Goal: Ask a question

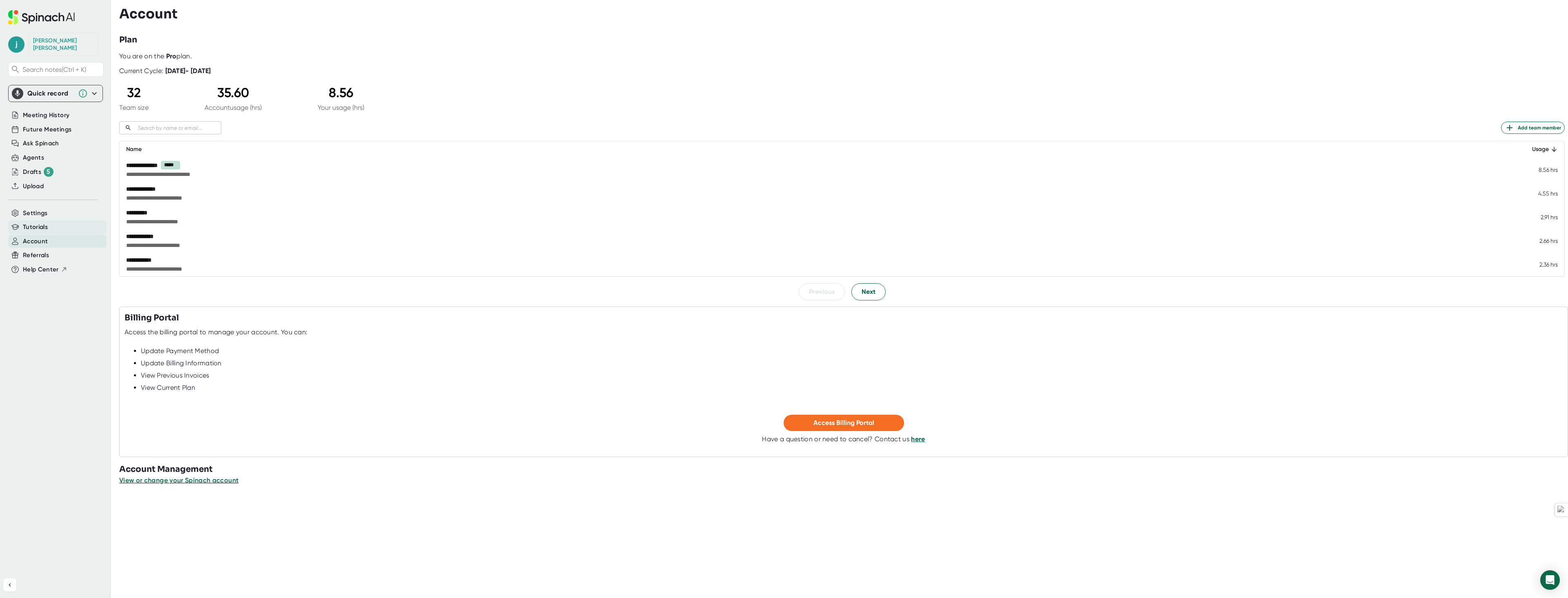
click at [22, 221] on div "Tutorials" at bounding box center [57, 227] width 99 height 13
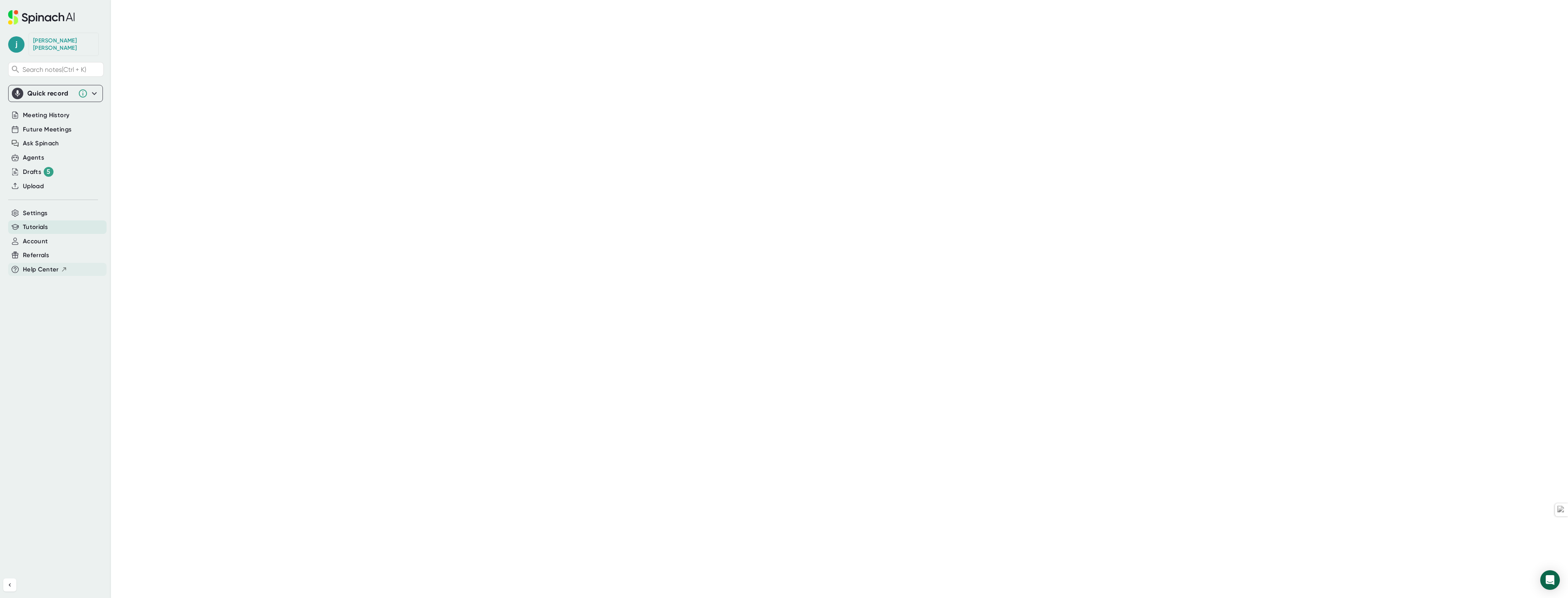
click at [39, 265] on span "Help Center" at bounding box center [41, 269] width 36 height 9
click at [32, 237] on span "Account" at bounding box center [35, 241] width 25 height 9
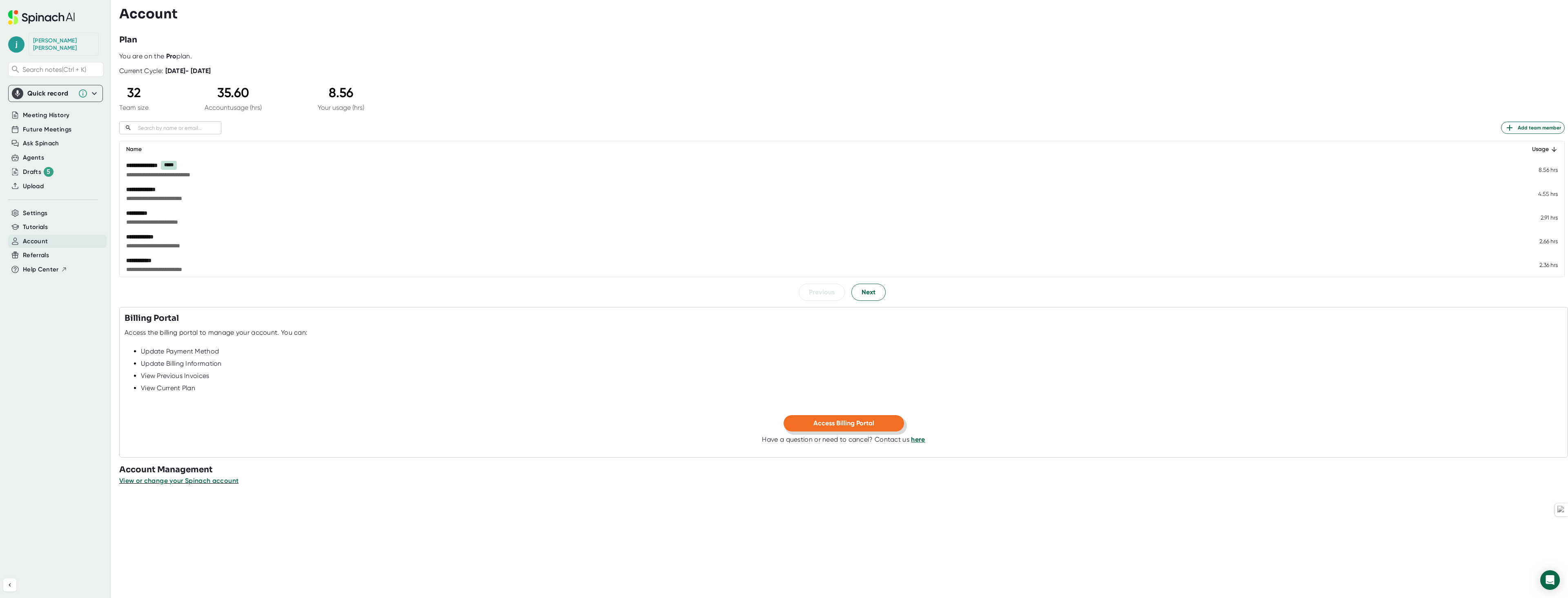
click at [840, 422] on span "Access Billing Portal" at bounding box center [844, 423] width 61 height 8
click at [154, 481] on span "View or change your Spinach account" at bounding box center [179, 480] width 119 height 8
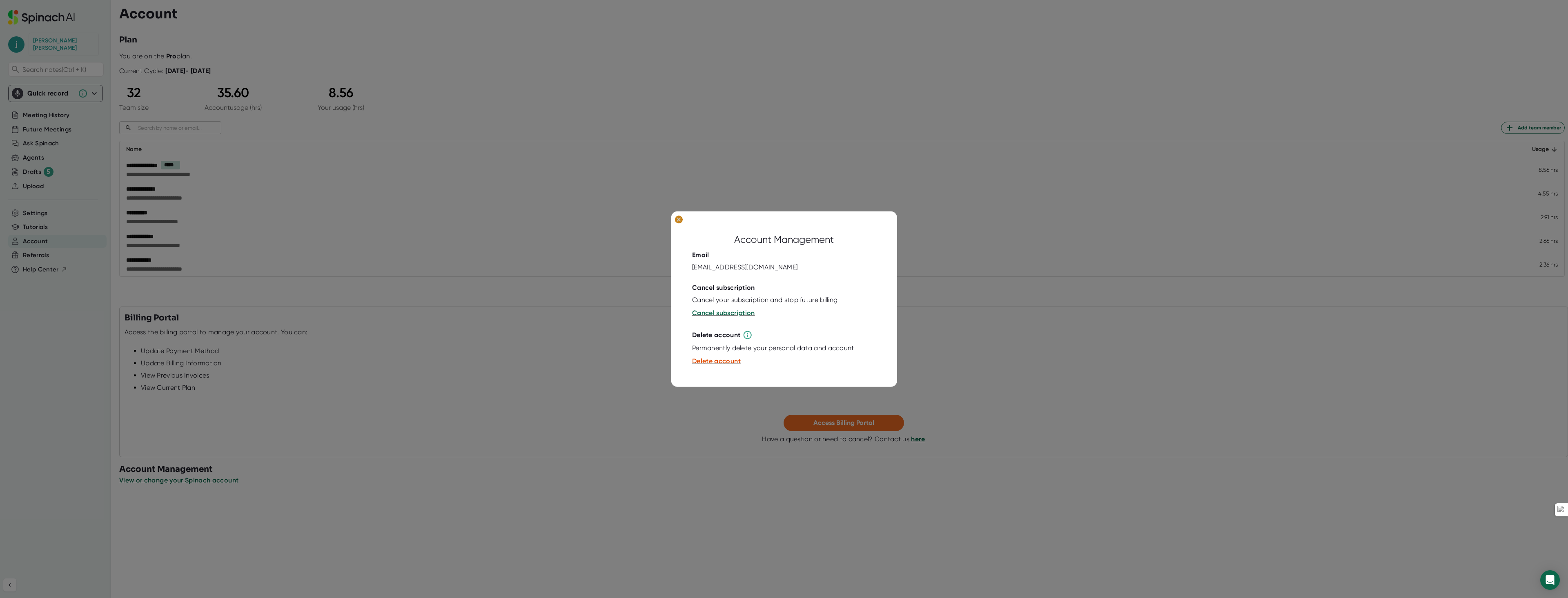
click at [677, 219] on ellipse at bounding box center [679, 219] width 8 height 8
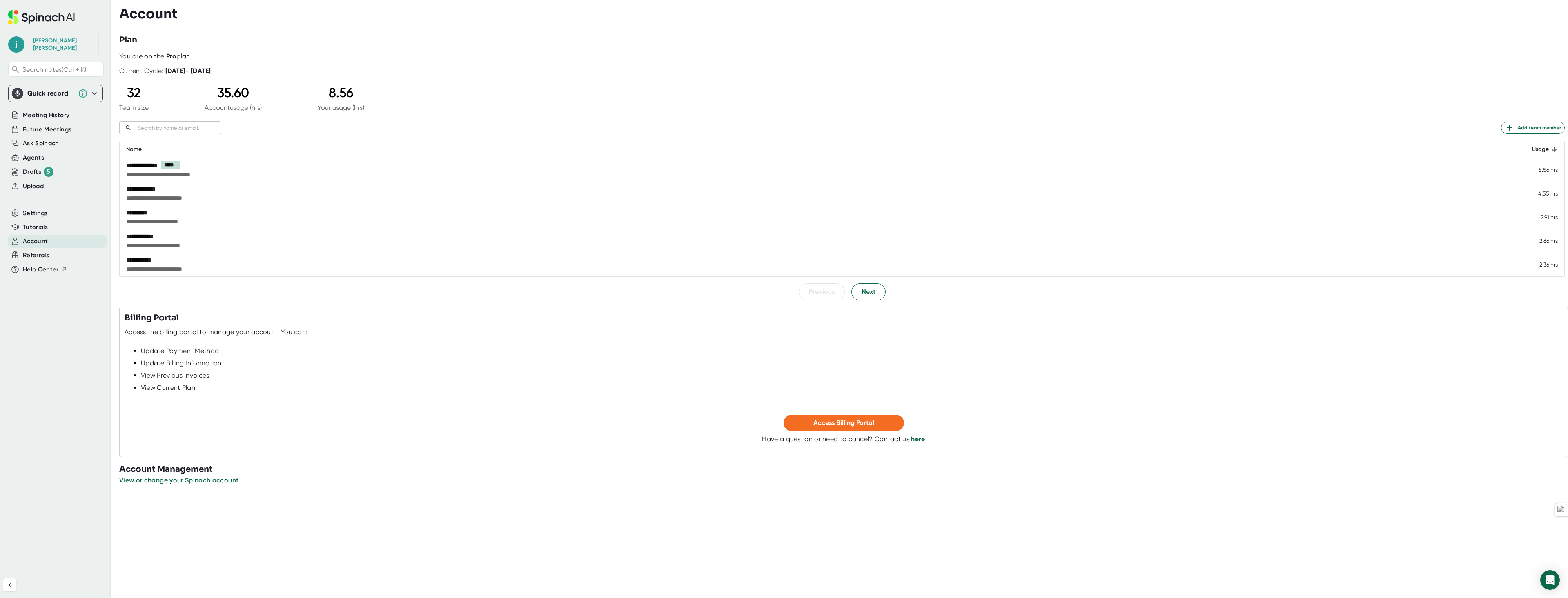
click at [1547, 579] on icon "Open Intercom Messenger" at bounding box center [1550, 580] width 9 height 10
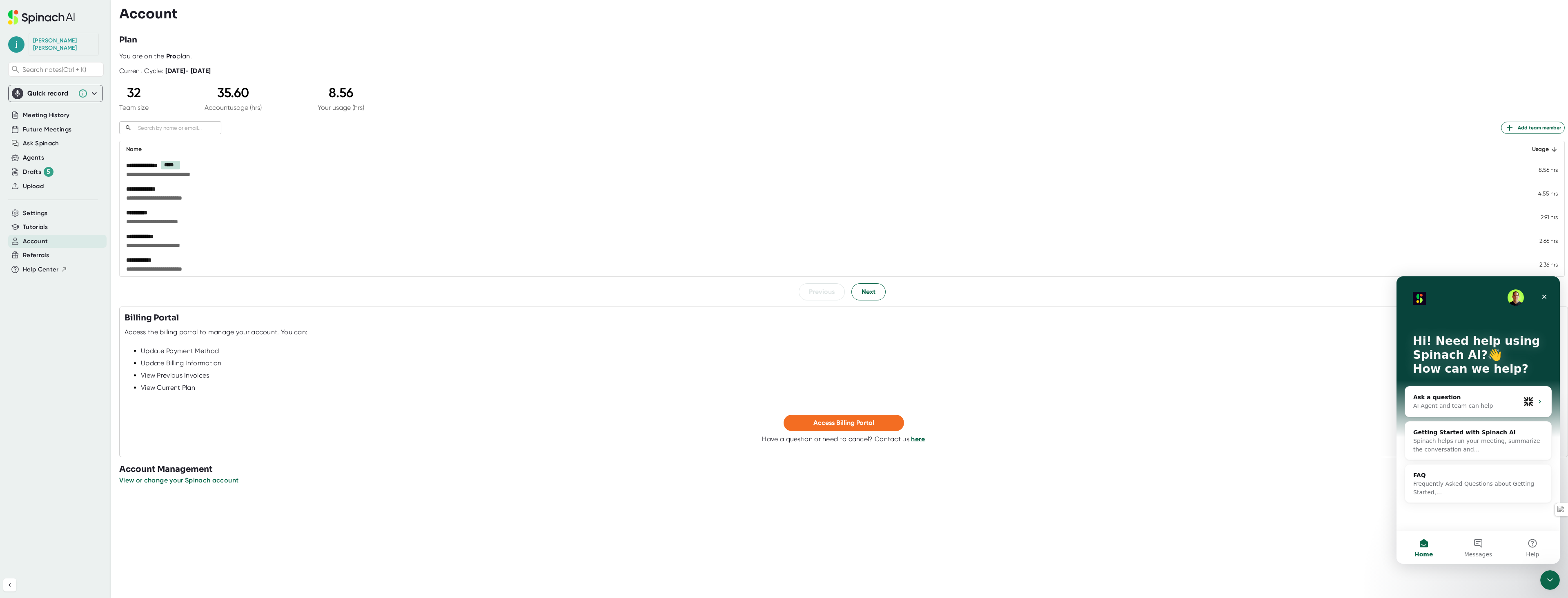
click at [1477, 554] on span "Messages" at bounding box center [1479, 554] width 28 height 5
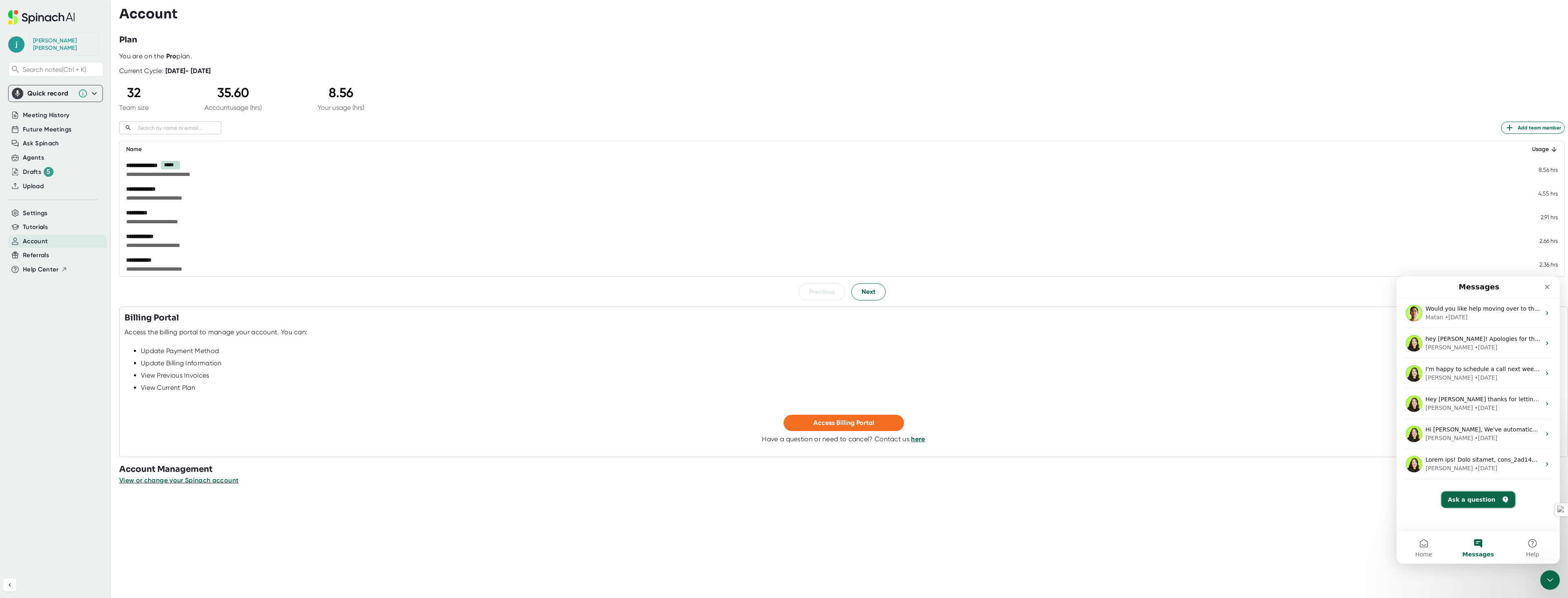
click at [1471, 496] on button "Ask a question" at bounding box center [1478, 499] width 74 height 16
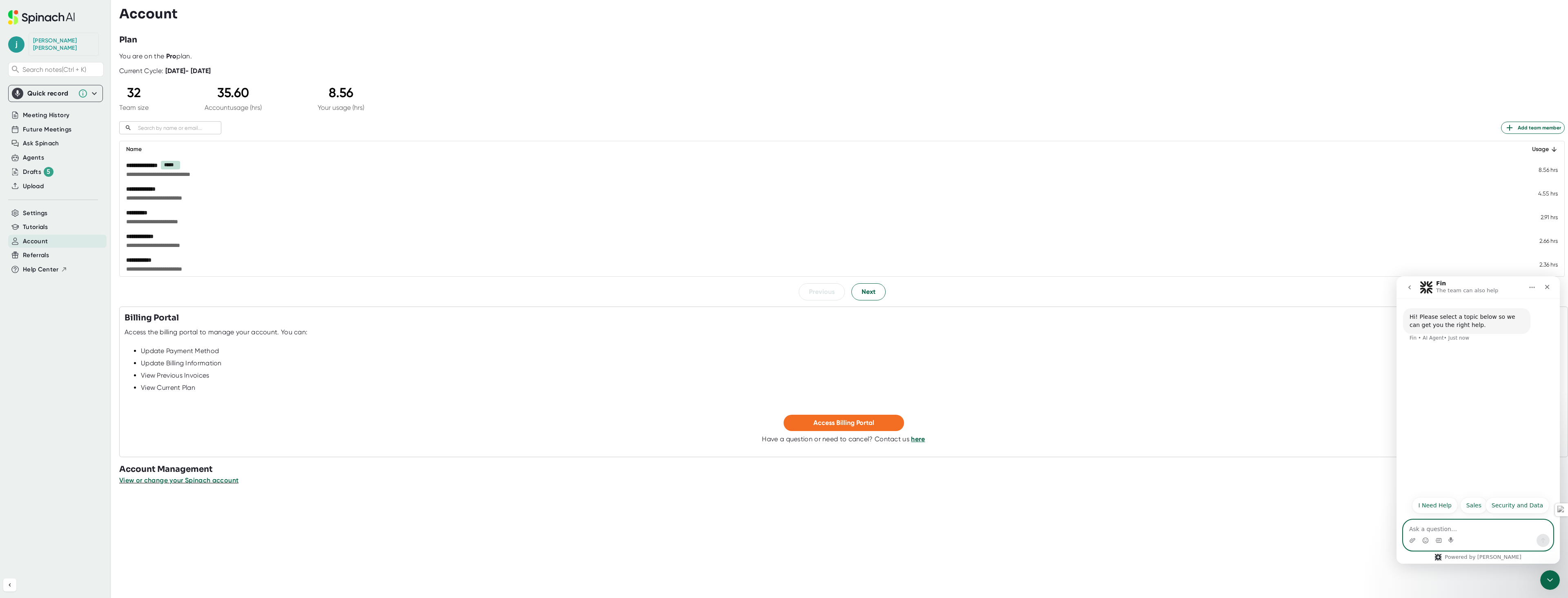
click at [1444, 531] on textarea "Ask a question…" at bounding box center [1479, 527] width 150 height 14
type textarea "G"
type textarea "N"
click at [1452, 530] on textarea "Upgrade to Entrerprise" at bounding box center [1479, 527] width 150 height 14
type textarea "Upgrade to Enterprise"
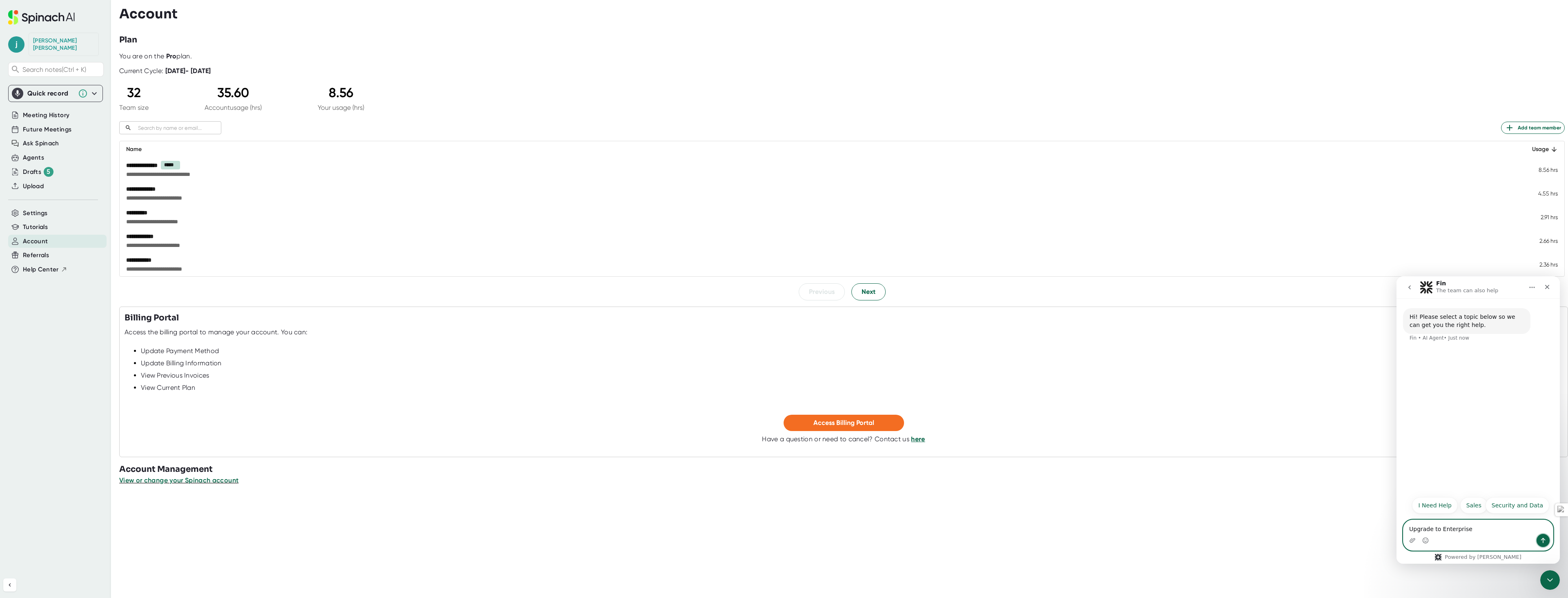
click at [1542, 540] on icon "Send a message…" at bounding box center [1543, 540] width 7 height 7
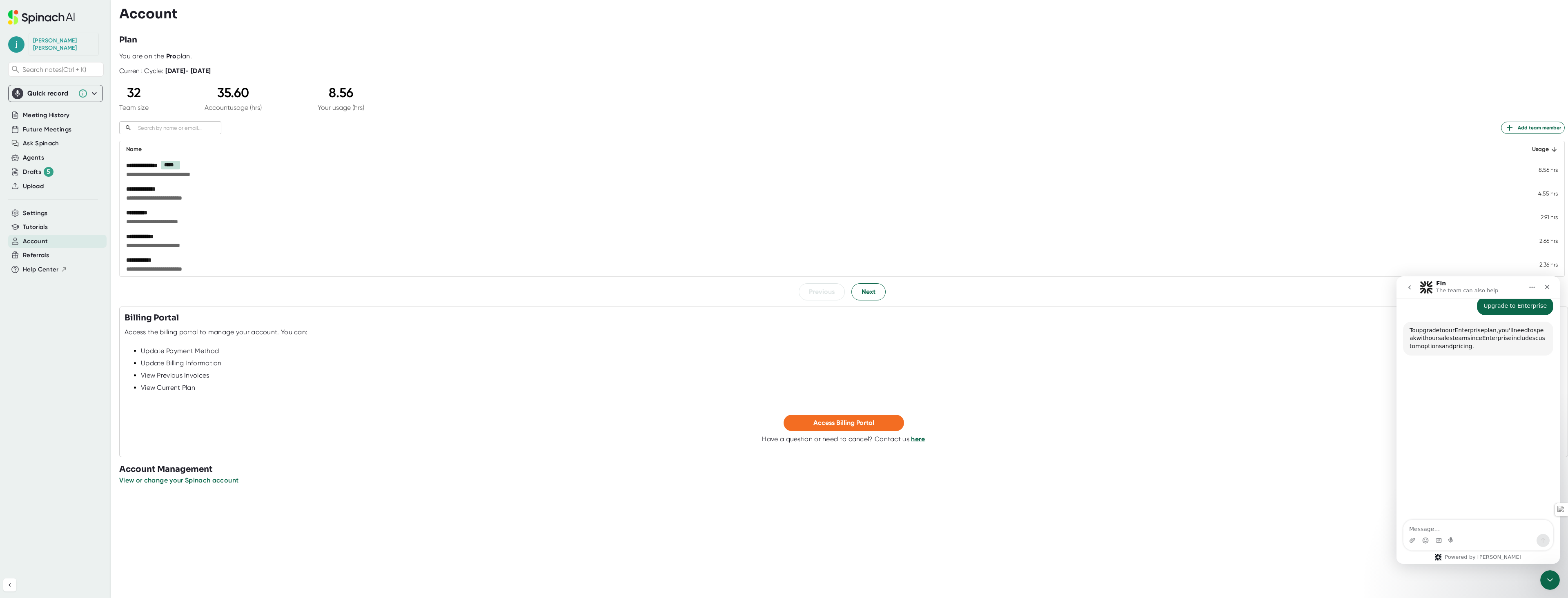
scroll to position [44, 0]
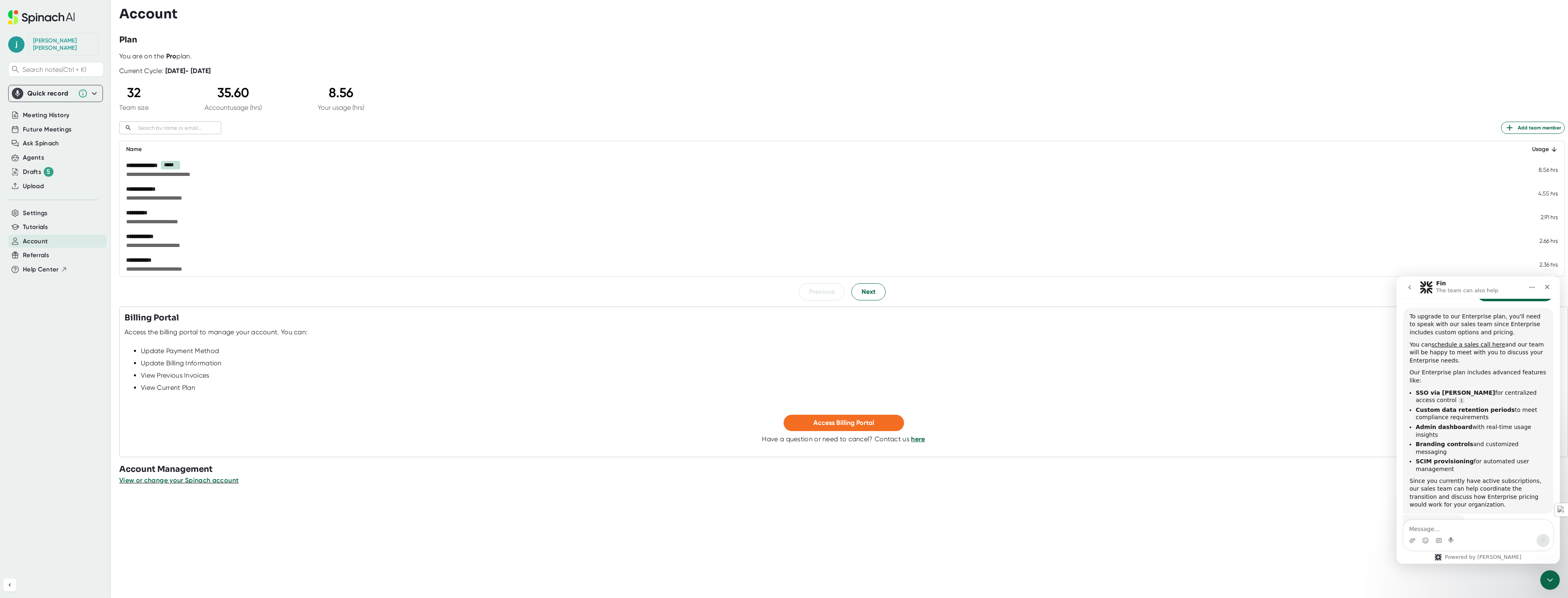
click at [1458, 357] on div "You can schedule a sales call here and our team will be happy to meet with you …" at bounding box center [1478, 353] width 137 height 24
click at [1461, 341] on link "schedule a sales call here" at bounding box center [1468, 339] width 74 height 7
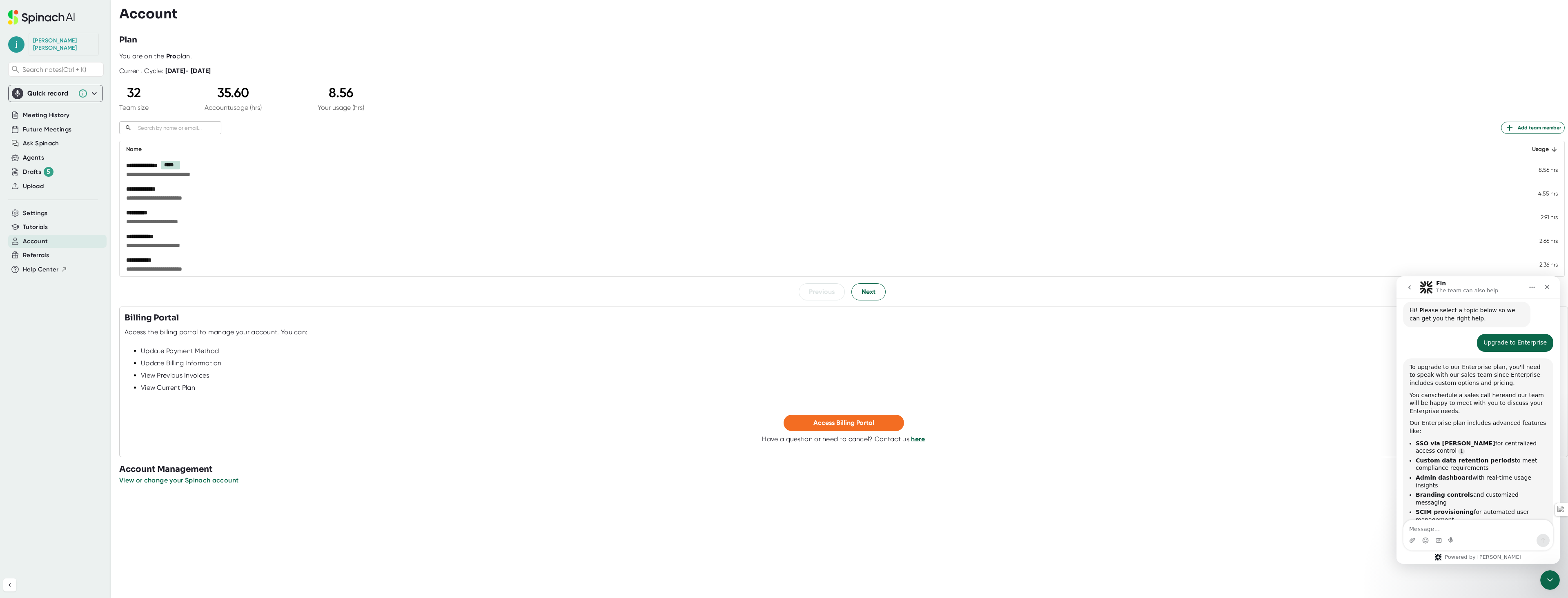
scroll to position [0, 0]
click at [1450, 398] on link "schedule a sales call here" at bounding box center [1468, 400] width 74 height 7
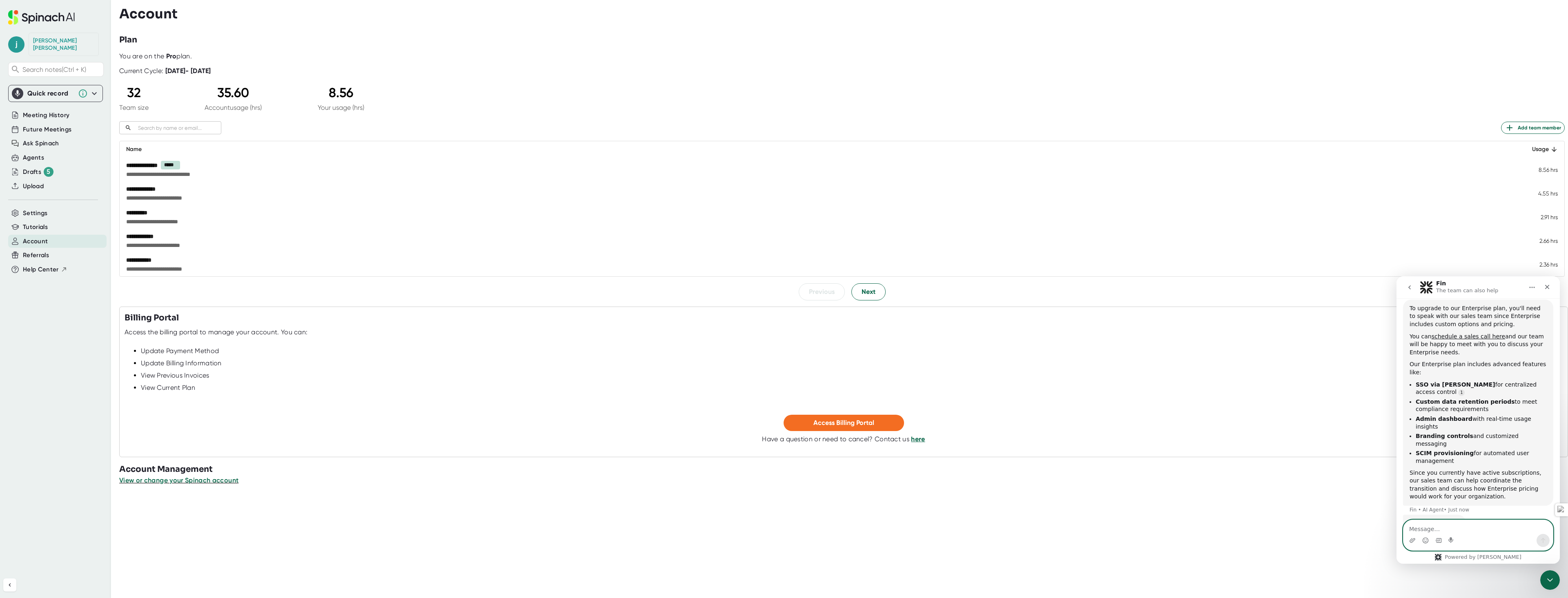
drag, startPoint x: 1432, startPoint y: 527, endPoint x: 1446, endPoint y: 528, distance: 14.0
click at [1434, 527] on textarea "Message…" at bounding box center [1479, 527] width 150 height 14
type textarea "Speak with a live person"
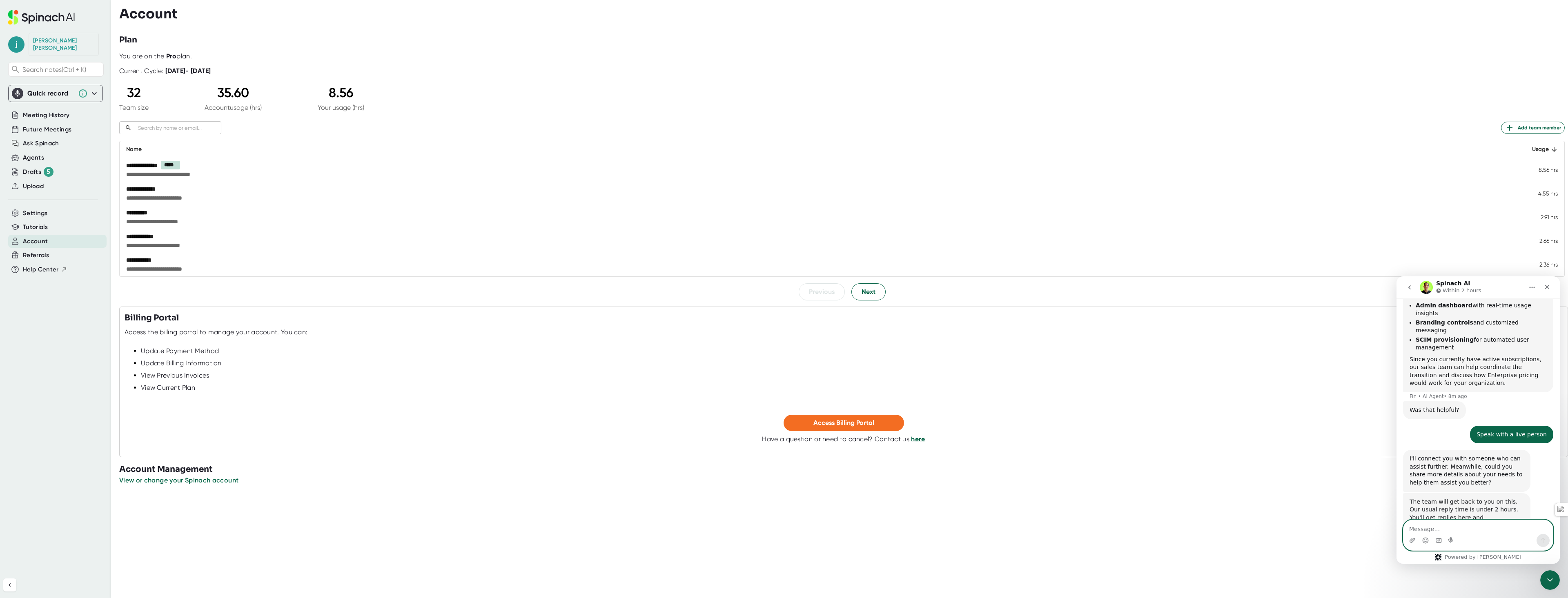
scroll to position [179, 0]
